Goal: Information Seeking & Learning: Learn about a topic

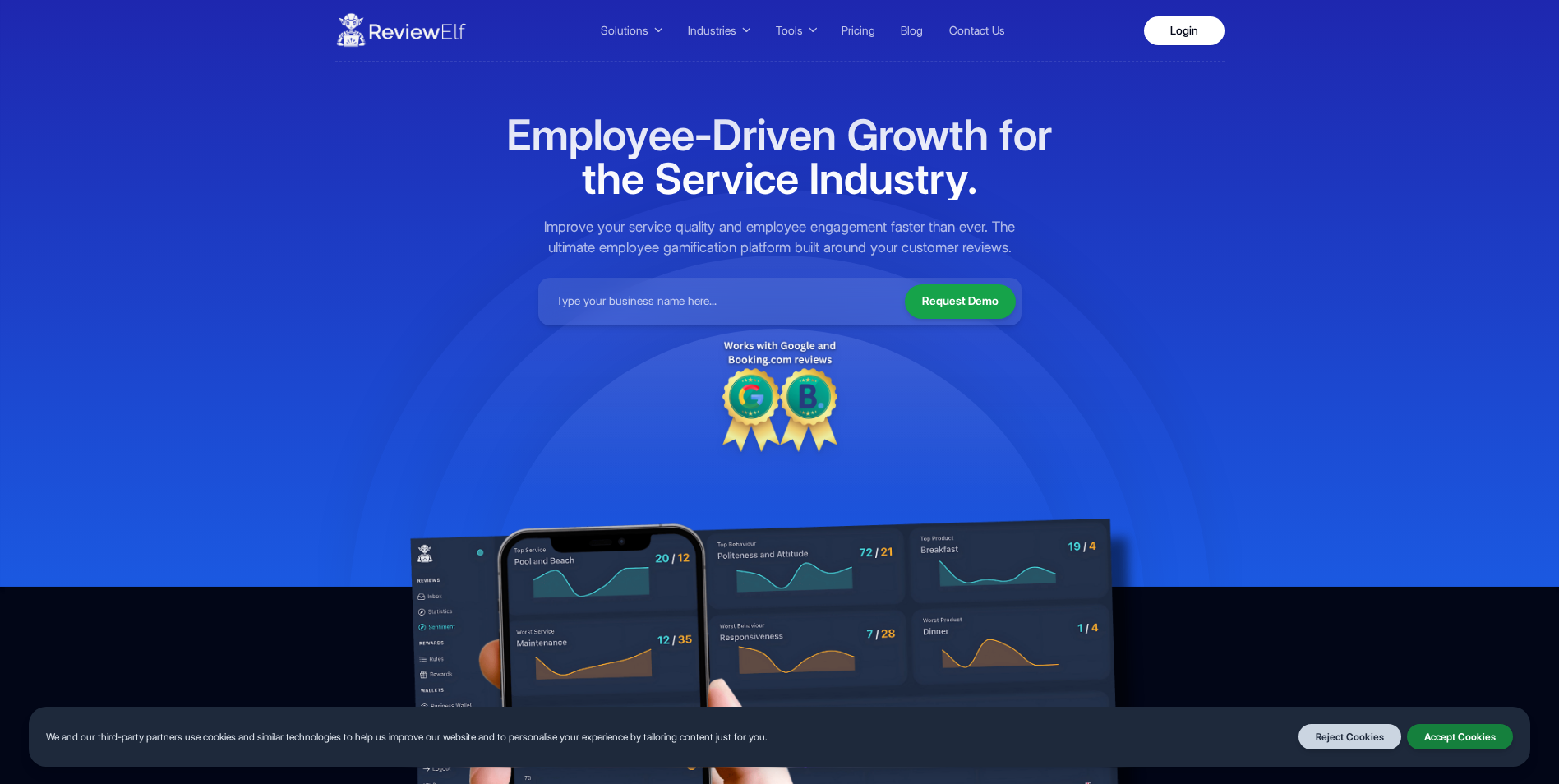
click at [1445, 742] on button "Accept Cookies" at bounding box center [1460, 737] width 106 height 26
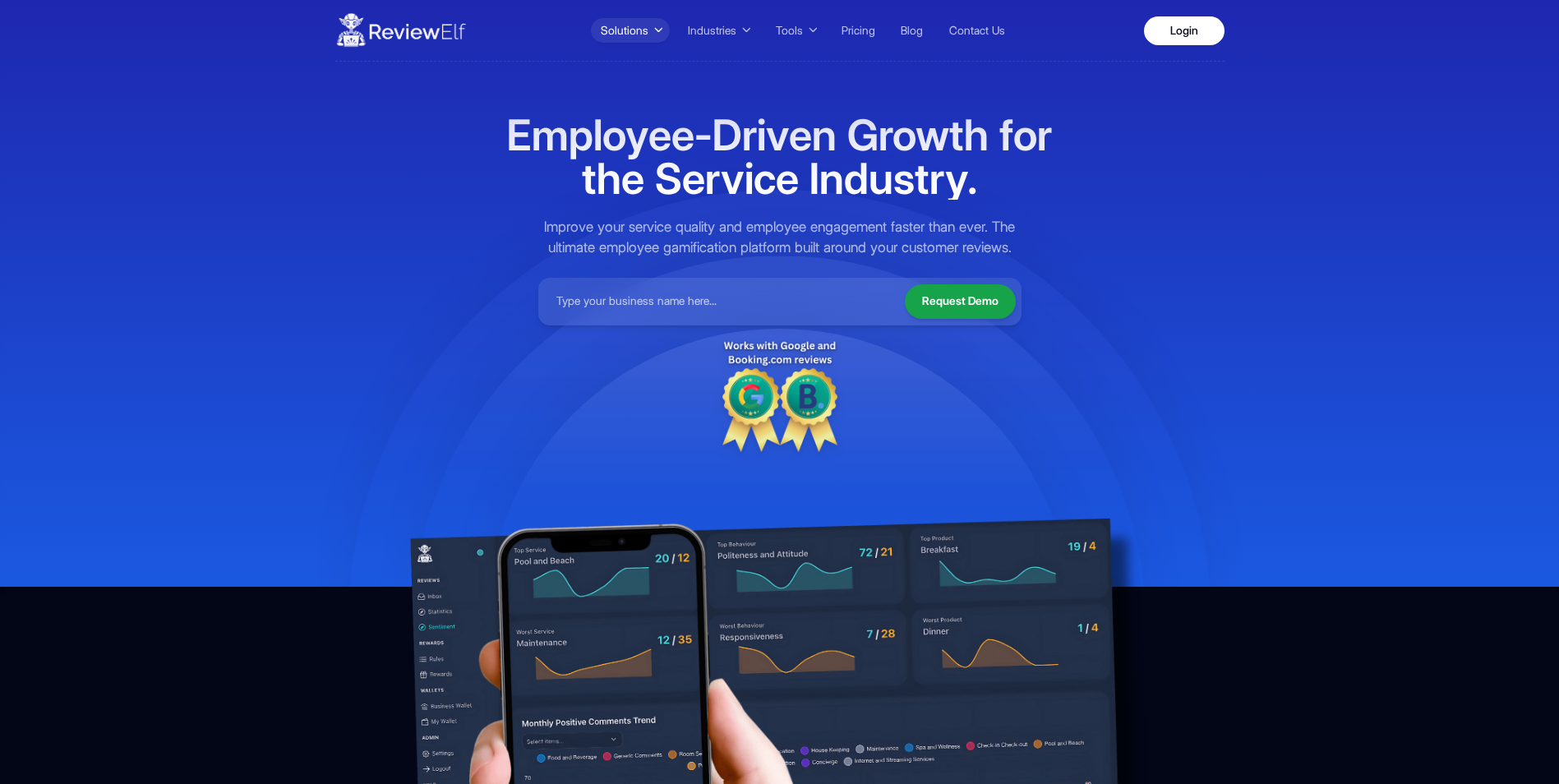
click at [652, 23] on button "Solutions" at bounding box center [630, 30] width 79 height 24
click at [740, 30] on button "Industries" at bounding box center [718, 30] width 79 height 24
click at [813, 25] on icon at bounding box center [813, 30] width 9 height 12
click at [865, 35] on link "Pricing" at bounding box center [858, 30] width 51 height 23
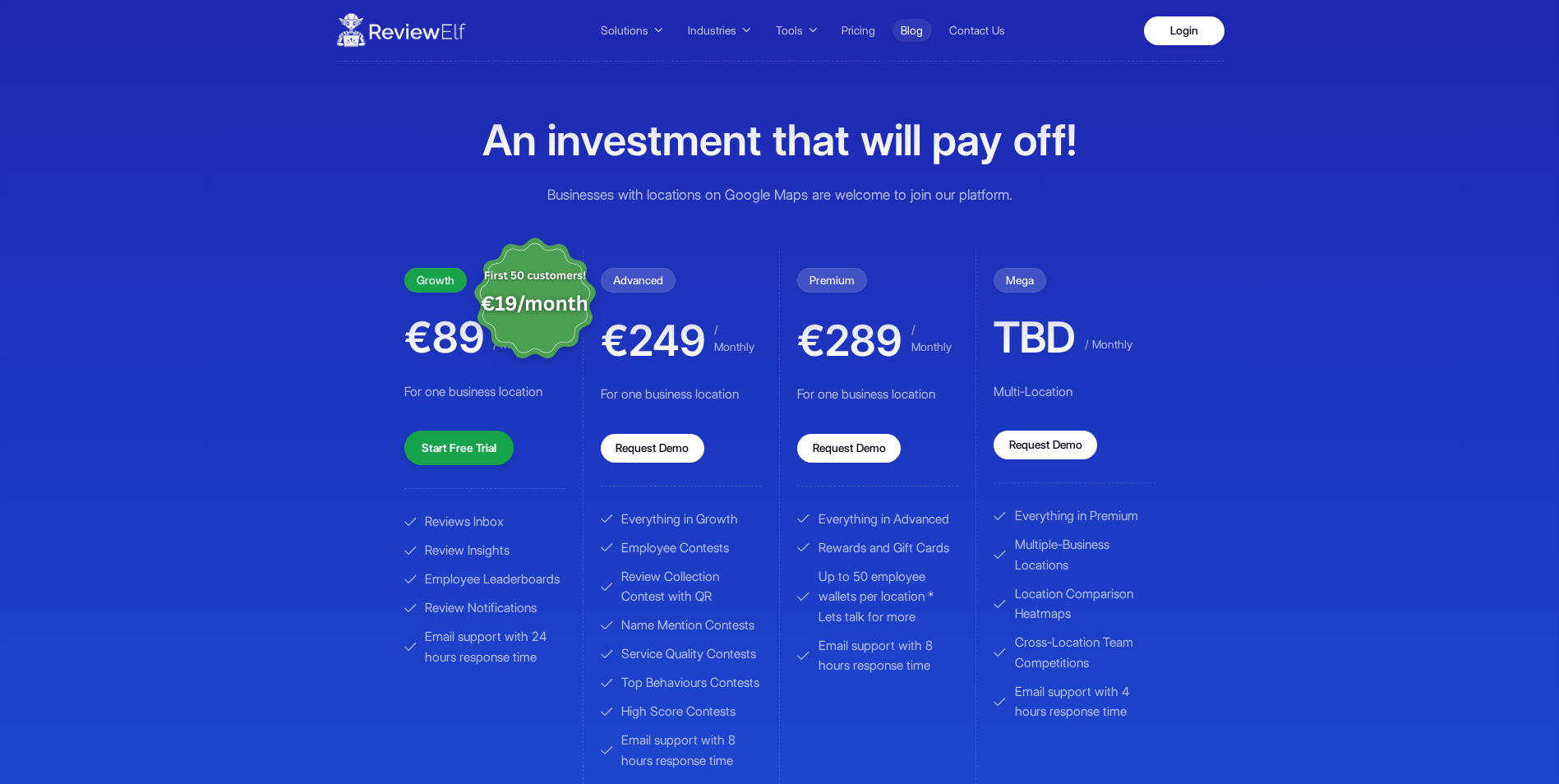
click at [910, 28] on link "Blog" at bounding box center [912, 30] width 40 height 23
